Goal: Transaction & Acquisition: Purchase product/service

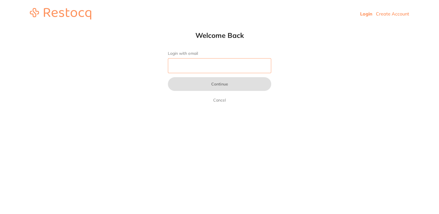
click at [199, 59] on input "Login with email" at bounding box center [219, 65] width 103 height 15
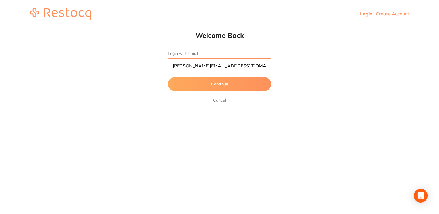
type input "[PERSON_NAME][EMAIL_ADDRESS][DOMAIN_NAME]"
click at [168, 77] on button "Continue" at bounding box center [219, 84] width 103 height 14
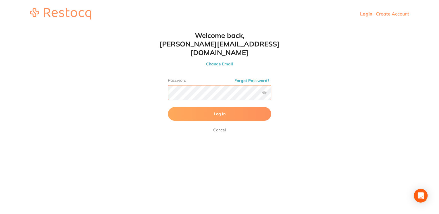
click at [168, 107] on button "Log In" at bounding box center [219, 114] width 103 height 14
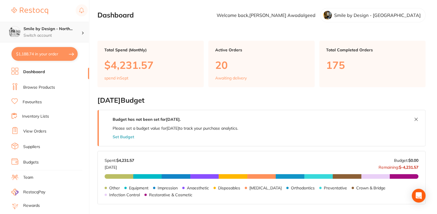
drag, startPoint x: 55, startPoint y: 22, endPoint x: 57, endPoint y: 27, distance: 5.5
click at [55, 22] on div "Smile by Design - North... Switch account" at bounding box center [44, 32] width 89 height 21
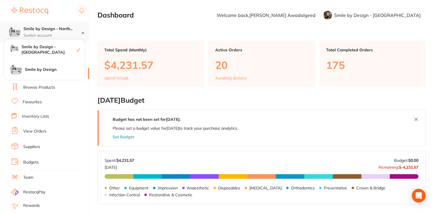
click at [57, 30] on h4 "Smile by Design - North..." at bounding box center [53, 29] width 58 height 6
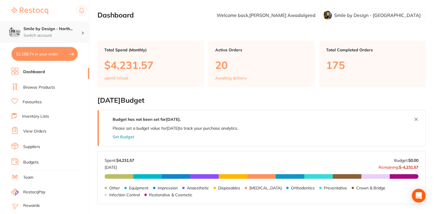
click at [57, 31] on h4 "Smile by Design - North..." at bounding box center [53, 29] width 58 height 6
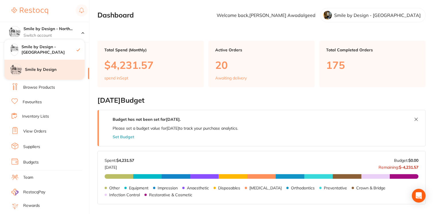
click at [62, 65] on div "Smile by Design" at bounding box center [44, 70] width 80 height 20
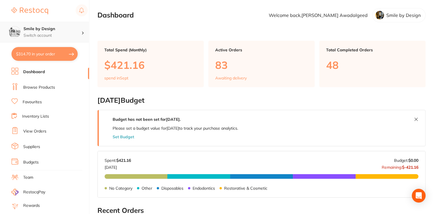
click at [62, 31] on h4 "Smile by Design" at bounding box center [53, 29] width 58 height 6
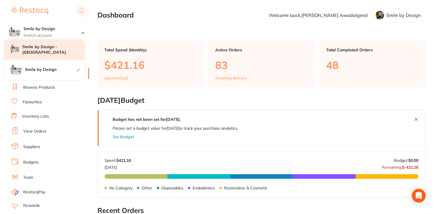
click at [57, 46] on h4 "Smile by Design - [GEOGRAPHIC_DATA]" at bounding box center [53, 49] width 62 height 11
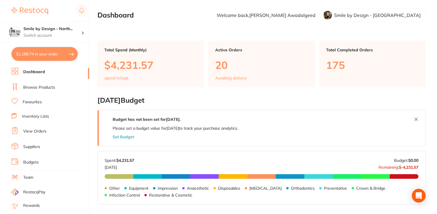
click at [79, 35] on p "Switch account" at bounding box center [53, 36] width 58 height 6
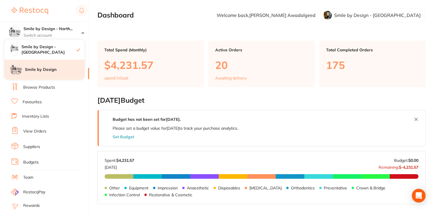
click at [43, 70] on h4 "Smile by Design" at bounding box center [55, 70] width 60 height 6
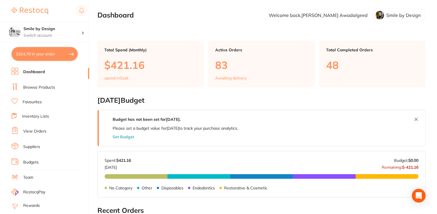
click at [39, 89] on link "Browse Products" at bounding box center [39, 88] width 32 height 6
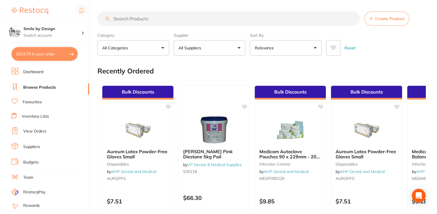
click at [220, 17] on input "search" at bounding box center [229, 18] width 263 height 14
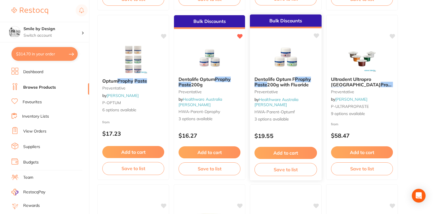
scroll to position [268, 0]
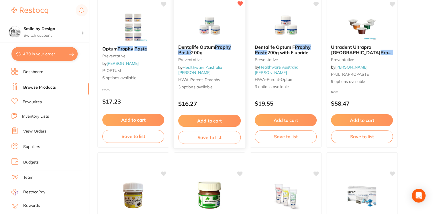
type input "prophy paste"
click at [231, 122] on button "Add to cart" at bounding box center [209, 121] width 63 height 12
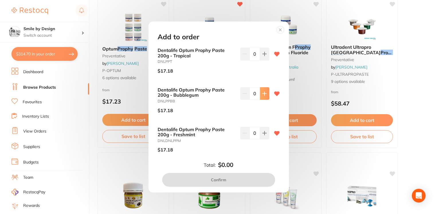
click at [263, 96] on button at bounding box center [264, 93] width 9 height 13
type input "1"
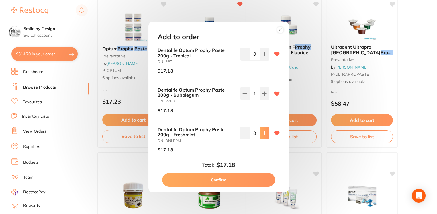
click at [262, 136] on button at bounding box center [264, 133] width 9 height 13
type input "1"
click at [252, 178] on button "Confirm" at bounding box center [218, 180] width 113 height 14
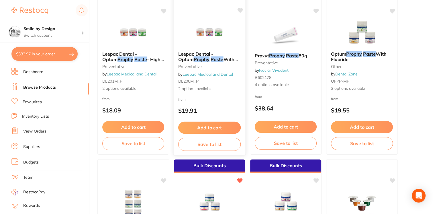
scroll to position [0, 0]
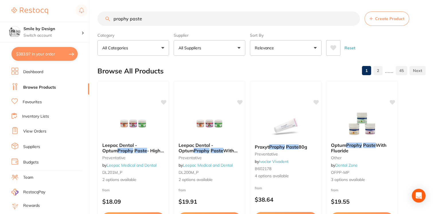
click at [161, 20] on input "prophy paste" at bounding box center [229, 18] width 263 height 14
click at [161, 19] on input "prophy paste" at bounding box center [229, 18] width 263 height 14
click at [161, 18] on input "prophy paste" at bounding box center [229, 18] width 263 height 14
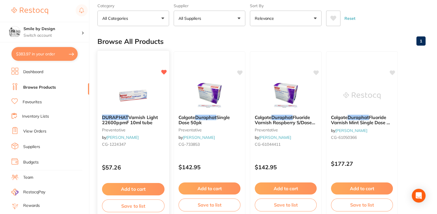
scroll to position [38, 0]
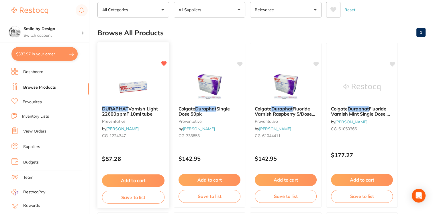
type input "duraphat"
click at [137, 179] on button "Add to cart" at bounding box center [133, 180] width 63 height 12
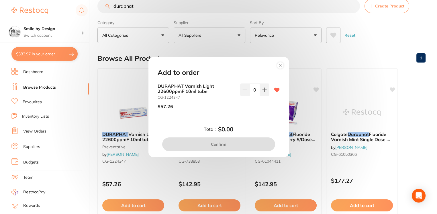
scroll to position [0, 0]
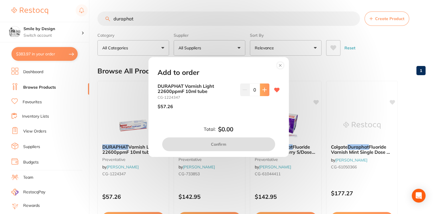
click at [260, 93] on button at bounding box center [264, 89] width 9 height 13
type input "1"
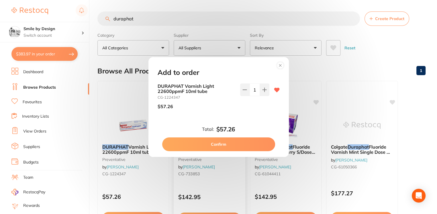
click at [242, 140] on button "Confirm" at bounding box center [218, 144] width 113 height 14
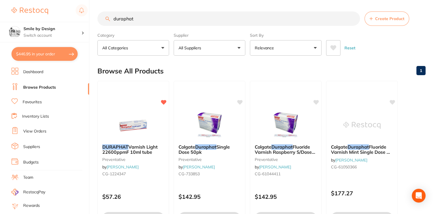
click at [146, 17] on input "duraphat" at bounding box center [229, 18] width 263 height 14
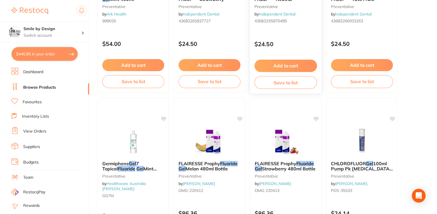
scroll to position [268, 0]
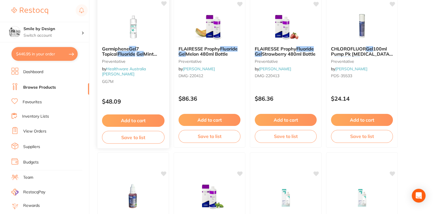
type input "fluoride gel"
click at [112, 124] on button "Add to cart" at bounding box center [133, 120] width 63 height 12
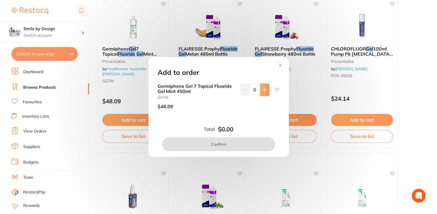
click at [262, 91] on icon at bounding box center [264, 89] width 5 height 5
type input "1"
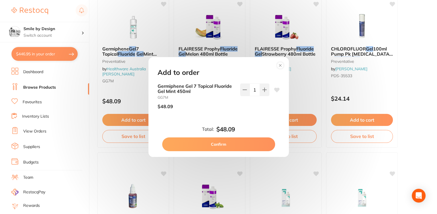
click at [219, 142] on button "Confirm" at bounding box center [218, 144] width 113 height 14
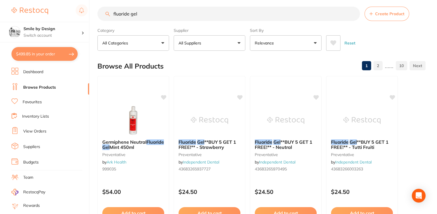
scroll to position [0, 0]
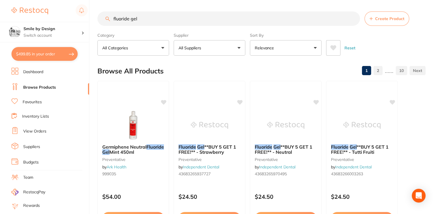
click at [164, 24] on input "fluoride gel" at bounding box center [229, 18] width 263 height 14
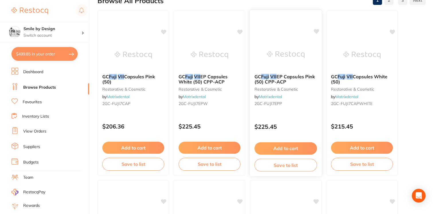
scroll to position [76, 0]
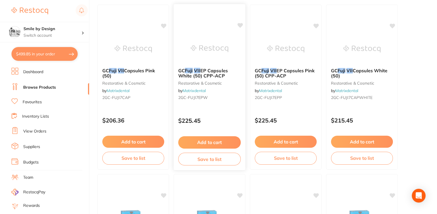
type input "fuji VII"
click at [216, 141] on button "Add to cart" at bounding box center [209, 142] width 63 height 12
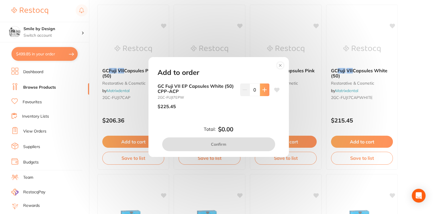
click at [262, 88] on icon at bounding box center [264, 89] width 5 height 5
type input "1"
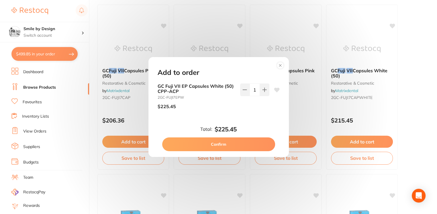
click at [241, 143] on button "Confirm" at bounding box center [218, 144] width 113 height 14
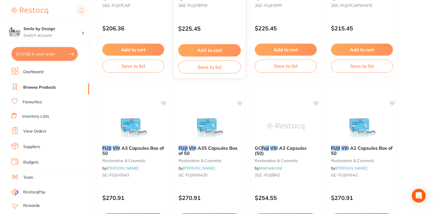
scroll to position [0, 0]
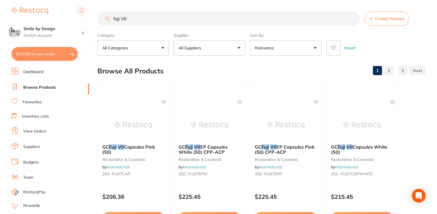
click at [200, 24] on input "fuji VII" at bounding box center [229, 18] width 263 height 14
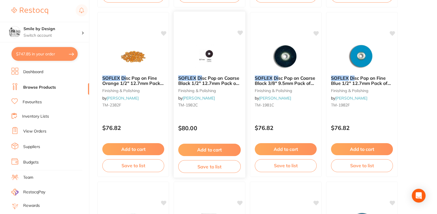
scroll to position [1262, 0]
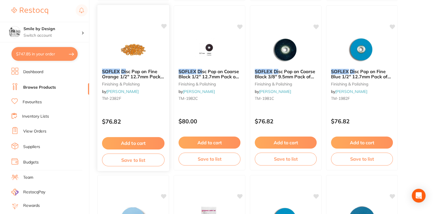
type input "yellow soflex di"
drag, startPoint x: 134, startPoint y: 138, endPoint x: 137, endPoint y: 137, distance: 3.4
click at [133, 139] on button "Add to cart" at bounding box center [133, 143] width 62 height 12
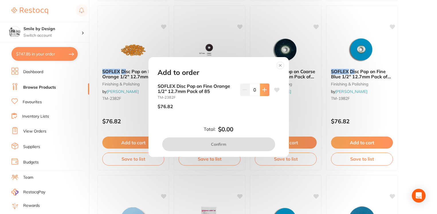
click at [265, 92] on icon at bounding box center [264, 89] width 5 height 5
type input "1"
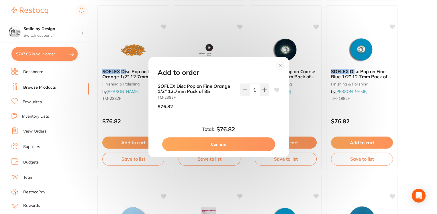
click at [215, 149] on button "Confirm" at bounding box center [218, 144] width 113 height 14
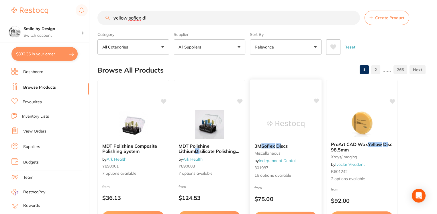
scroll to position [0, 0]
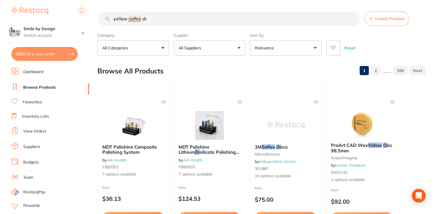
click at [135, 15] on input "yellow soflex di" at bounding box center [229, 18] width 263 height 14
click at [134, 15] on input "yellow soflex di" at bounding box center [229, 18] width 263 height 14
type input "clinicare"
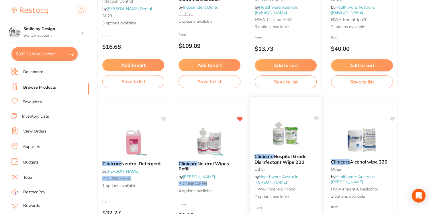
scroll to position [268, 0]
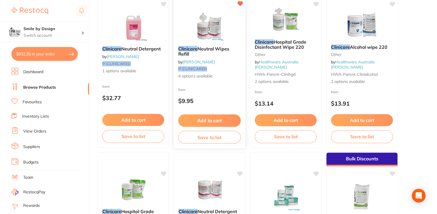
click at [222, 118] on button "Add to cart" at bounding box center [209, 120] width 63 height 12
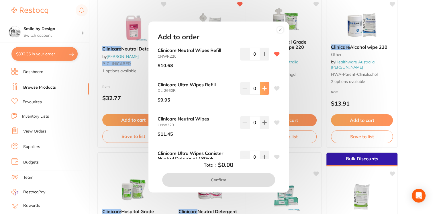
click at [262, 87] on icon at bounding box center [264, 88] width 5 height 5
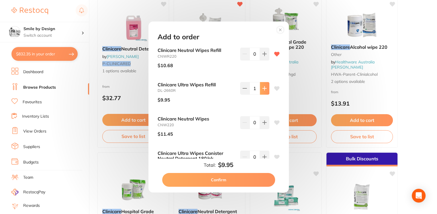
click at [262, 87] on icon at bounding box center [264, 88] width 5 height 5
click at [263, 88] on icon at bounding box center [265, 88] width 4 height 4
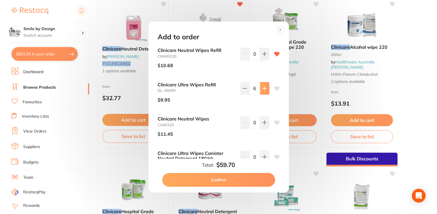
click at [262, 87] on icon at bounding box center [264, 88] width 5 height 5
click at [263, 91] on button at bounding box center [264, 88] width 9 height 13
click at [264, 91] on button at bounding box center [264, 88] width 9 height 13
click at [248, 92] on button at bounding box center [244, 88] width 9 height 13
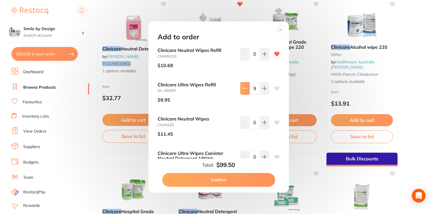
click at [248, 92] on button at bounding box center [244, 88] width 9 height 13
type input "5"
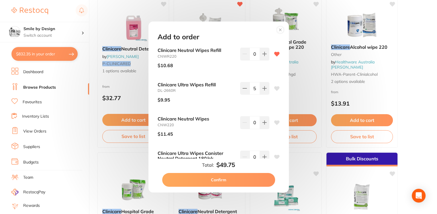
click at [227, 181] on button "Confirm" at bounding box center [218, 180] width 113 height 14
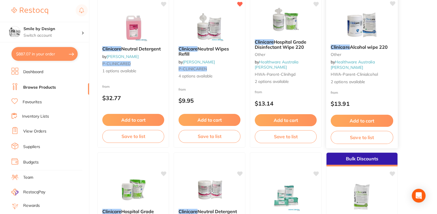
click at [363, 122] on button "Add to cart" at bounding box center [362, 121] width 63 height 12
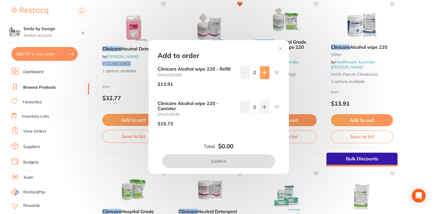
click at [263, 77] on button at bounding box center [264, 72] width 9 height 13
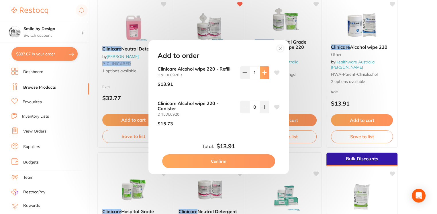
click at [263, 77] on button at bounding box center [264, 72] width 9 height 13
type input "5"
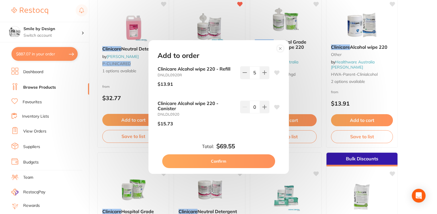
click at [235, 162] on button "Confirm" at bounding box center [218, 161] width 113 height 14
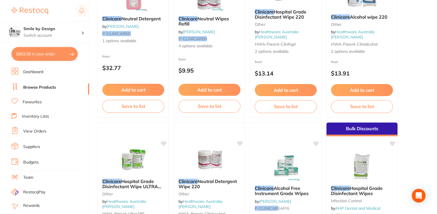
scroll to position [306, 0]
